Goal: Task Accomplishment & Management: Manage account settings

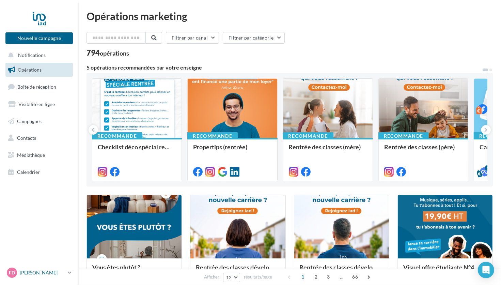
click at [55, 266] on link "Fd [PERSON_NAME] [PERSON_NAME][EMAIL_ADDRESS][PERSON_NAME][DOMAIN_NAME]" at bounding box center [38, 272] width 67 height 13
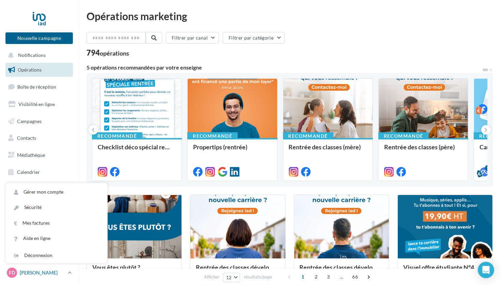
click at [57, 274] on p "[PERSON_NAME]" at bounding box center [42, 272] width 45 height 7
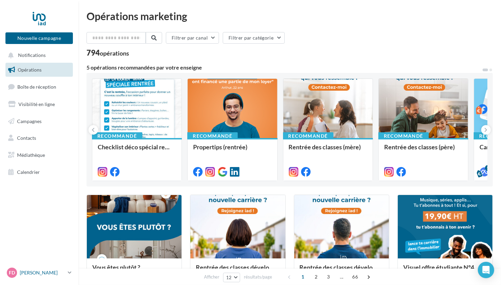
click at [57, 275] on p "[PERSON_NAME]" at bounding box center [42, 272] width 45 height 7
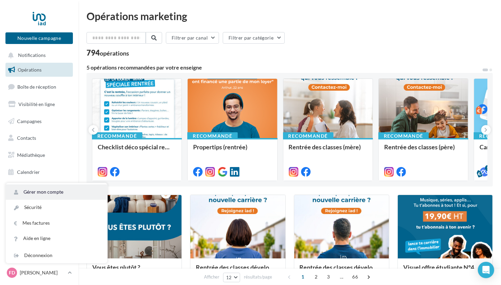
click at [53, 194] on link "Gérer mon compte" at bounding box center [56, 191] width 101 height 15
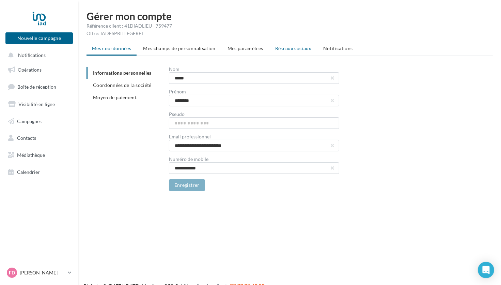
click at [293, 48] on span "Réseaux sociaux" at bounding box center [293, 48] width 36 height 6
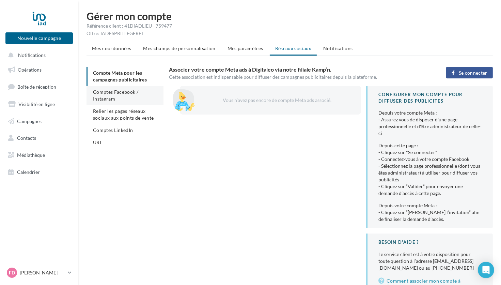
click at [119, 95] on li "Comptes Facebook / Instagram" at bounding box center [125, 95] width 77 height 19
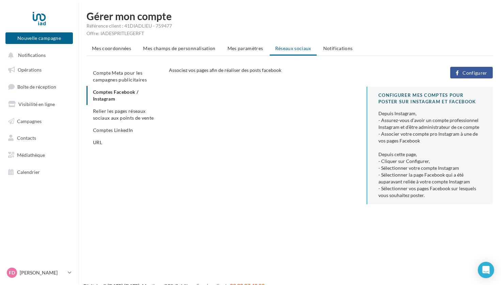
click at [477, 76] on button "Configurer" at bounding box center [471, 73] width 43 height 12
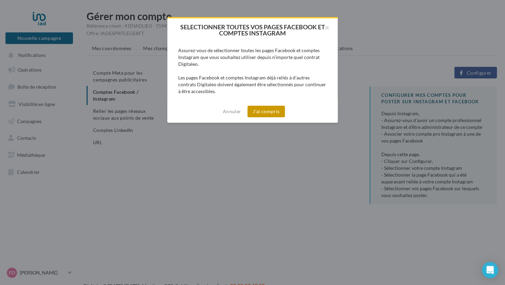
click at [270, 109] on button "J'ai compris" at bounding box center [265, 112] width 37 height 12
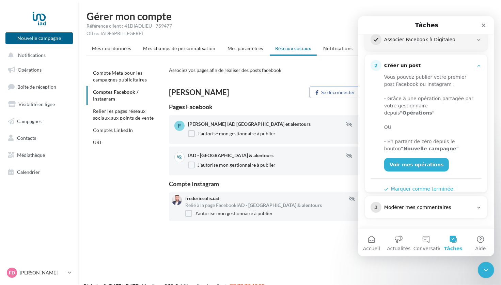
scroll to position [98, 0]
click at [407, 211] on div "3 Modérer mes commentaires" at bounding box center [425, 207] width 111 height 11
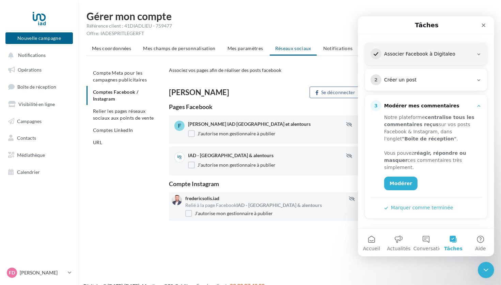
scroll to position [83, 0]
click at [427, 248] on span "Conversations" at bounding box center [430, 248] width 34 height 5
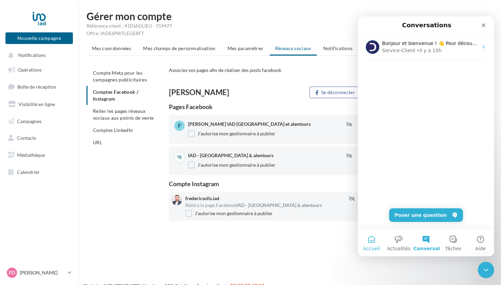
click at [368, 251] on span "Accueil" at bounding box center [371, 248] width 17 height 5
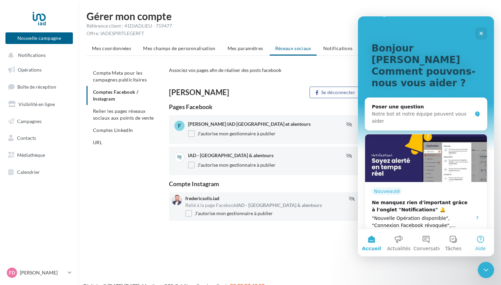
scroll to position [34, 0]
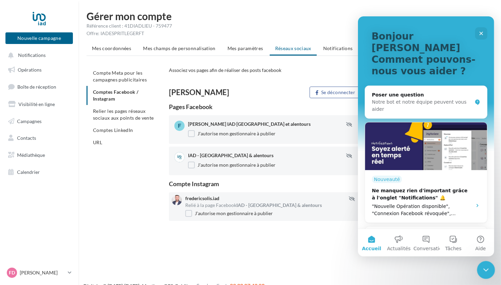
click at [485, 266] on icon "Fermer le Messenger Intercom" at bounding box center [485, 269] width 8 height 8
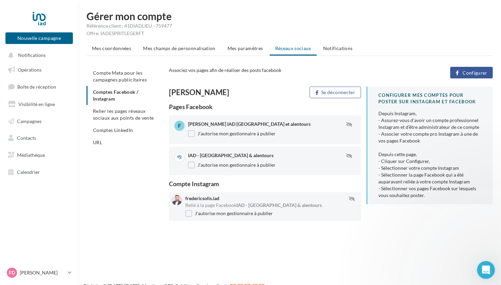
scroll to position [0, 0]
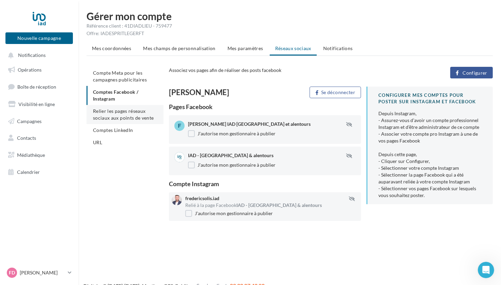
click at [108, 118] on span "Relier les pages réseaux sociaux aux points de vente" at bounding box center [123, 114] width 61 height 13
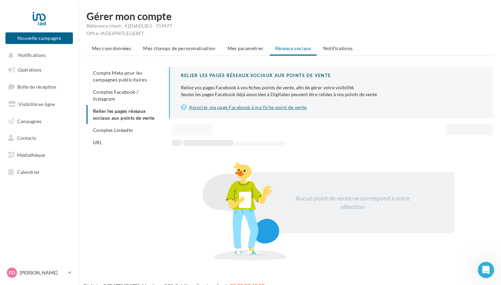
click at [224, 108] on link "Associer ma page Facebook à ma fiche point de vente" at bounding box center [331, 107] width 301 height 8
click at [124, 132] on span "Comptes LinkedIn" at bounding box center [113, 130] width 40 height 6
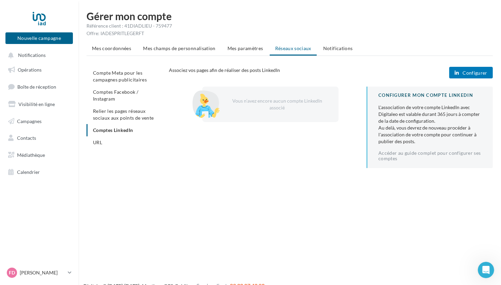
click at [464, 72] on span "Configurer" at bounding box center [474, 72] width 25 height 5
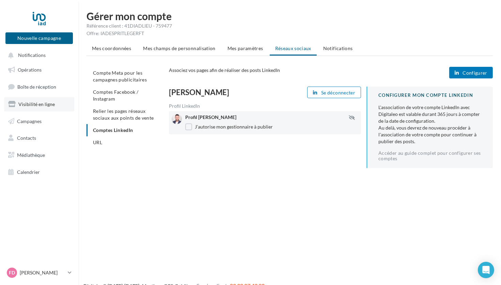
click at [56, 108] on link "Visibilité en ligne" at bounding box center [39, 104] width 70 height 14
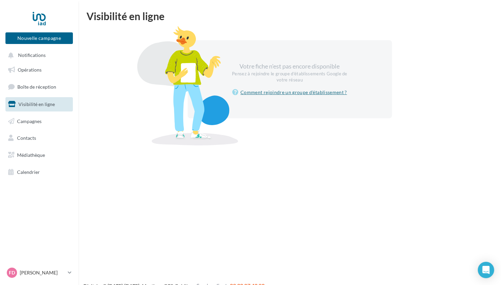
click at [299, 95] on link "Comment rejoindre un groupe d'établissement ?" at bounding box center [289, 92] width 115 height 8
click at [484, 274] on div "Open Intercom Messenger" at bounding box center [486, 270] width 18 height 18
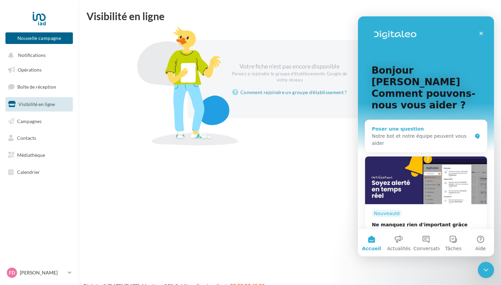
click at [417, 132] on div "Notre bot et notre équipe peuvent vous aider" at bounding box center [422, 139] width 100 height 14
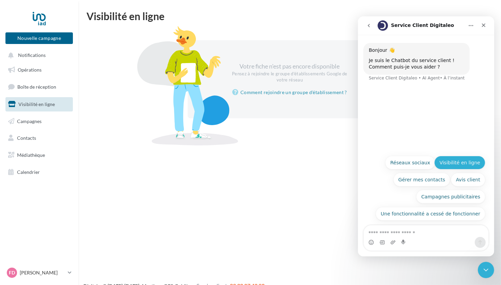
click at [452, 164] on button "Visibilité en ligne" at bounding box center [459, 163] width 51 height 14
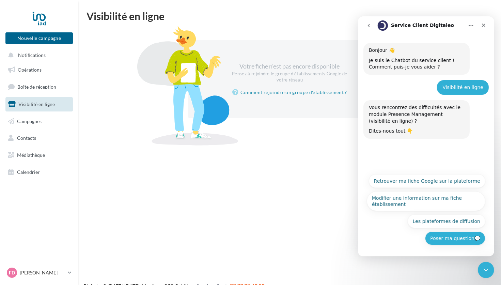
click at [456, 237] on button "Poser ma question💬" at bounding box center [455, 238] width 60 height 14
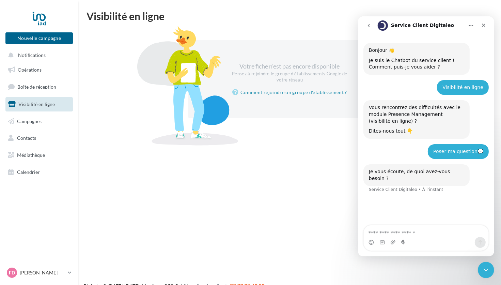
click at [396, 235] on textarea "Envoyer un message..." at bounding box center [425, 231] width 125 height 12
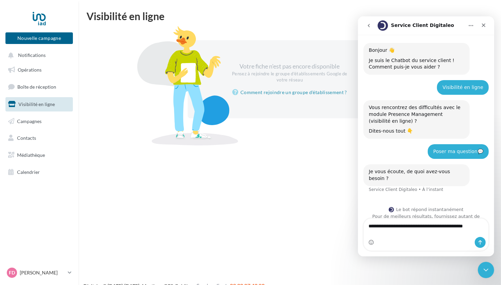
scroll to position [5, 0]
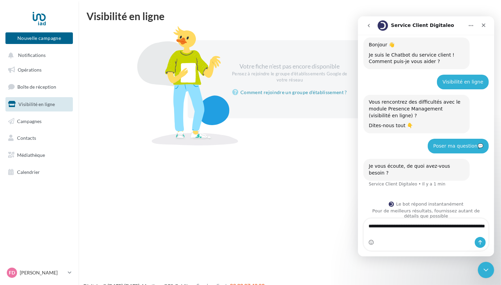
click at [467, 226] on textarea "**********" at bounding box center [425, 227] width 125 height 18
click at [483, 226] on textarea "**********" at bounding box center [425, 227] width 125 height 18
click at [384, 234] on textarea "**********" at bounding box center [425, 227] width 125 height 18
click at [417, 232] on textarea "**********" at bounding box center [425, 227] width 125 height 18
type textarea "**********"
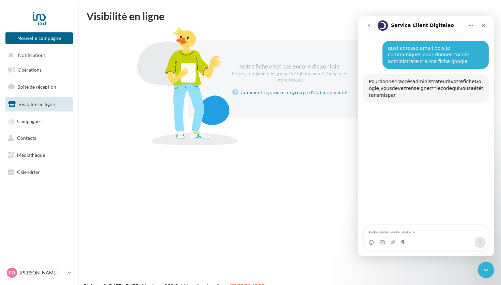
scroll to position [151, 0]
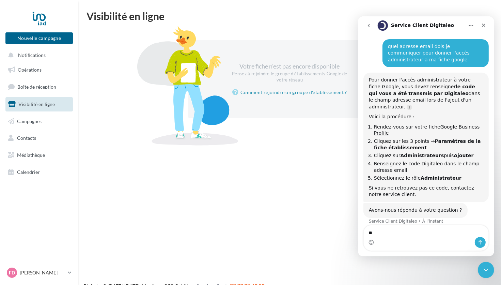
type textarea "***"
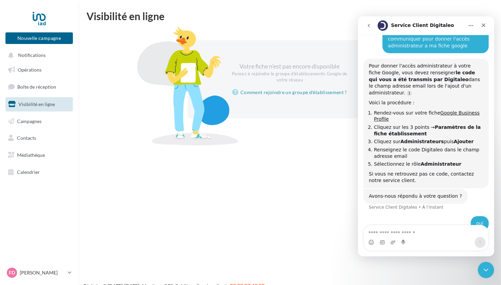
scroll to position [188, 0]
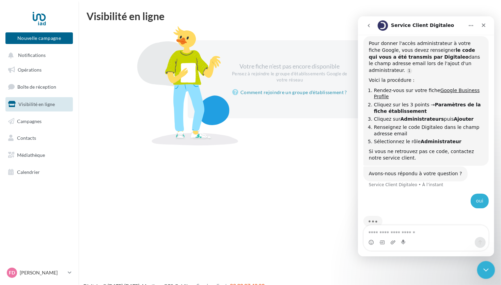
click at [481, 267] on div "Fermer le Messenger Intercom" at bounding box center [485, 269] width 16 height 16
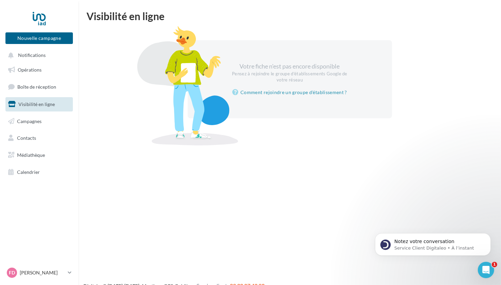
scroll to position [253, 0]
click at [29, 100] on link "Visibilité en ligne" at bounding box center [39, 104] width 70 height 14
click at [48, 272] on p "[PERSON_NAME]" at bounding box center [42, 272] width 45 height 7
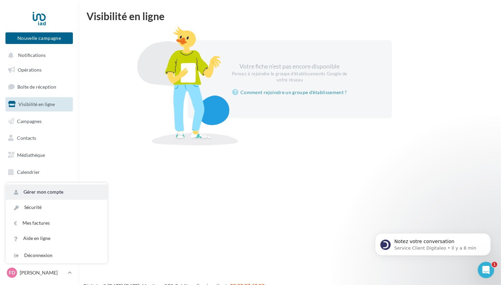
click at [41, 191] on link "Gérer mon compte" at bounding box center [56, 191] width 101 height 15
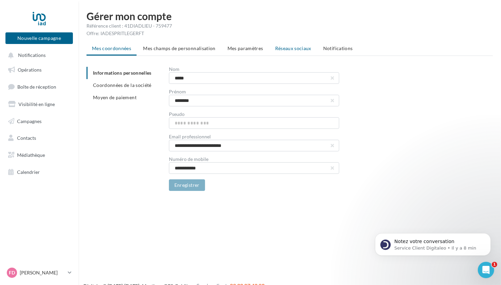
click at [302, 46] on span "Réseaux sociaux" at bounding box center [293, 48] width 36 height 6
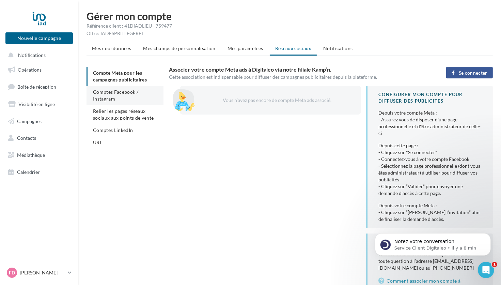
click at [120, 93] on span "Comptes Facebook / Instagram" at bounding box center [115, 95] width 45 height 13
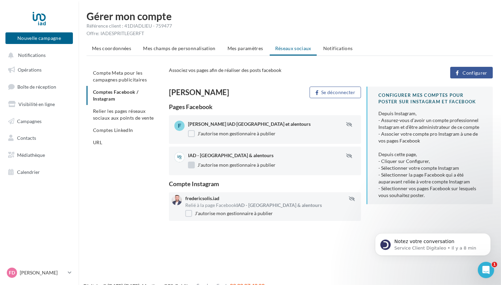
click at [189, 165] on label "J'autorise mon gestionnaire à publier" at bounding box center [232, 164] width 88 height 7
click at [34, 72] on span "Opérations" at bounding box center [30, 70] width 24 height 6
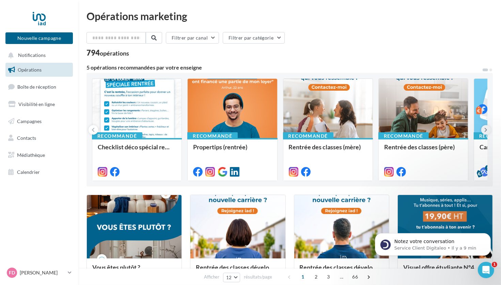
click at [485, 129] on icon at bounding box center [486, 129] width 3 height 7
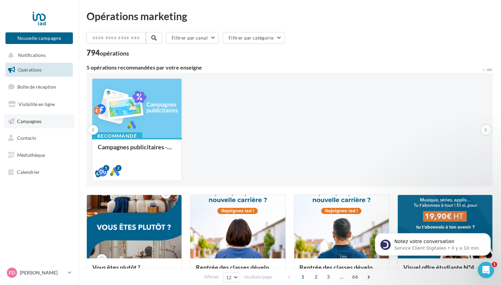
click at [36, 119] on span "Campagnes" at bounding box center [29, 121] width 25 height 6
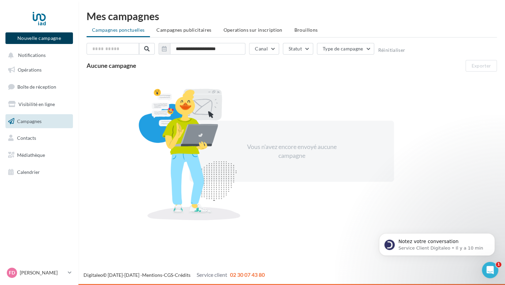
click at [52, 34] on button "Nouvelle campagne" at bounding box center [38, 38] width 67 height 12
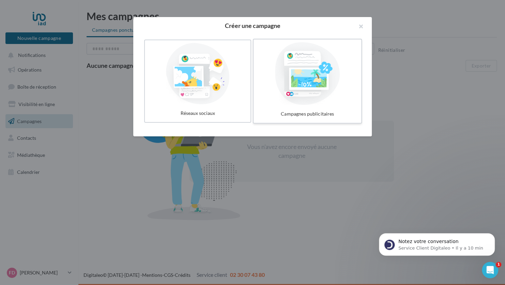
click at [297, 66] on div at bounding box center [307, 73] width 102 height 63
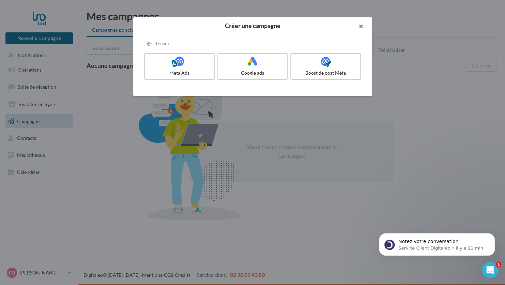
click at [361, 27] on button "button" at bounding box center [357, 27] width 27 height 20
